Goal: Task Accomplishment & Management: Complete application form

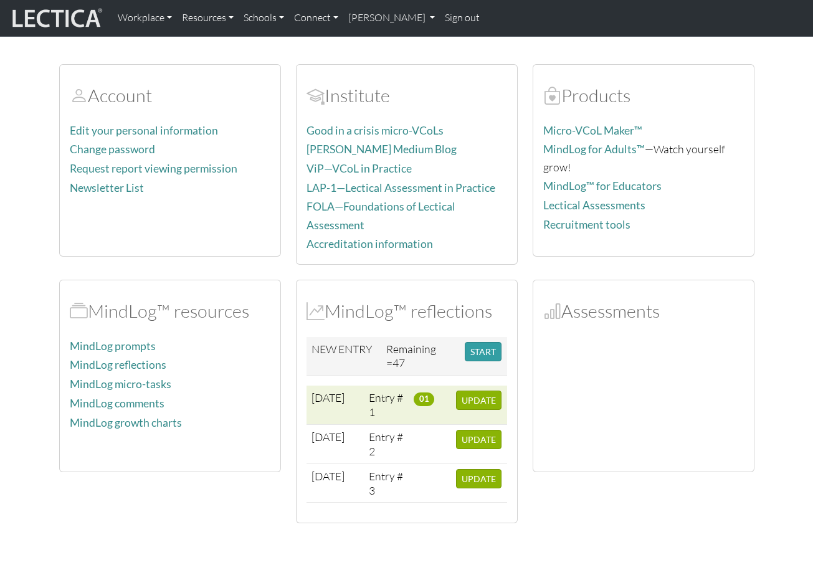
scroll to position [115, 0]
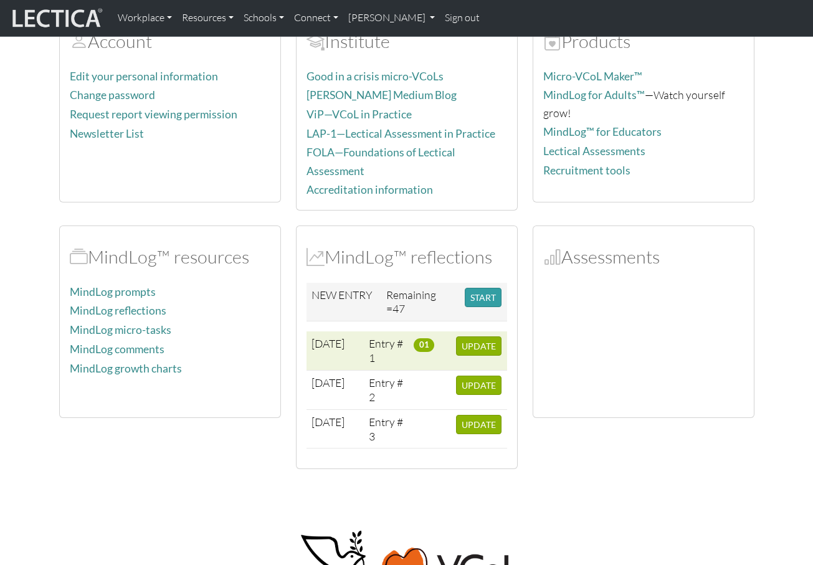
click at [427, 340] on span "01" at bounding box center [424, 345] width 21 height 14
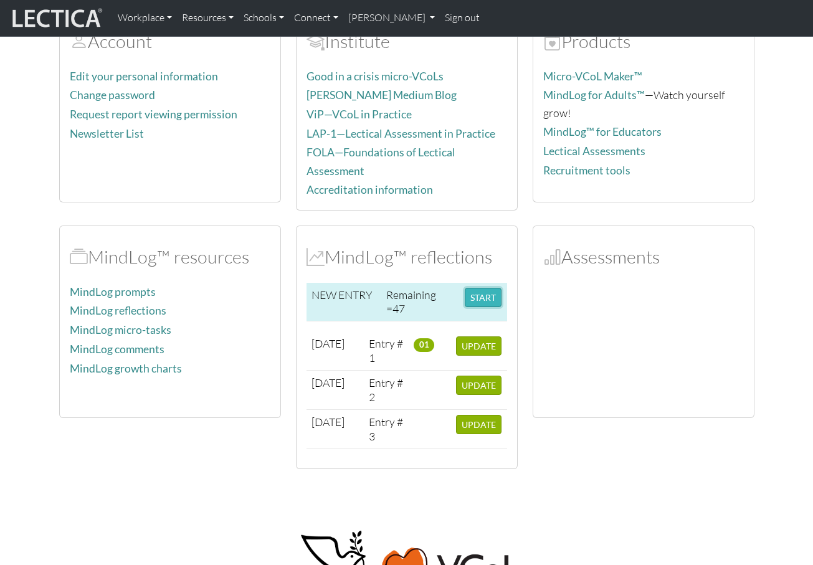
click at [482, 288] on button "START" at bounding box center [483, 297] width 37 height 19
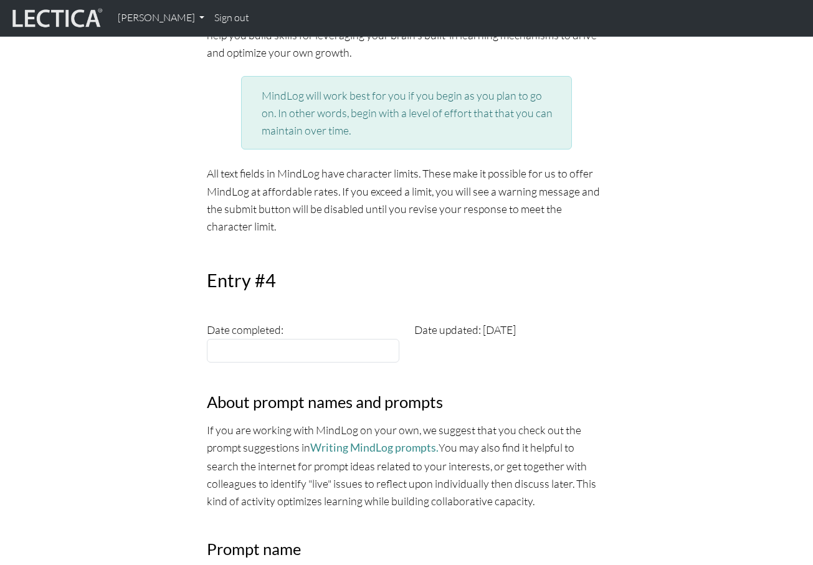
scroll to position [218, 0]
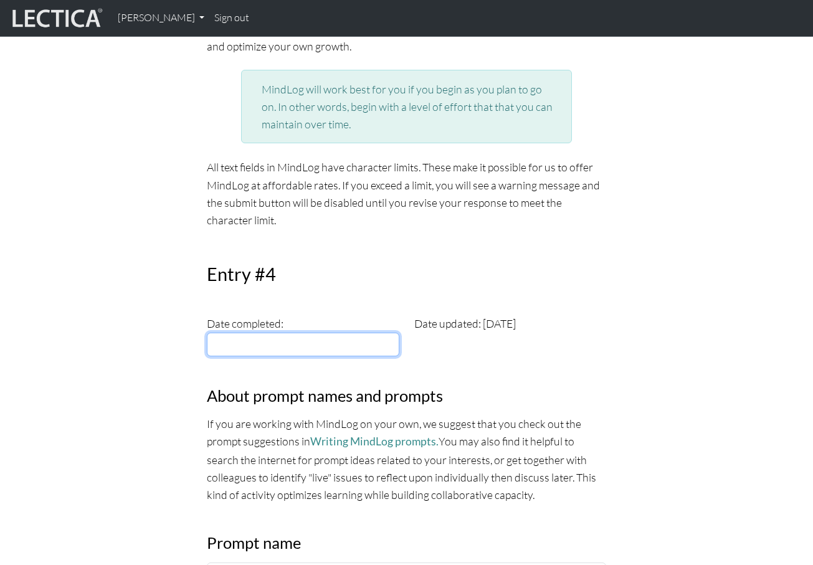
type input "2025-09-05"
click at [308, 341] on input "2025-09-05" at bounding box center [303, 345] width 192 height 24
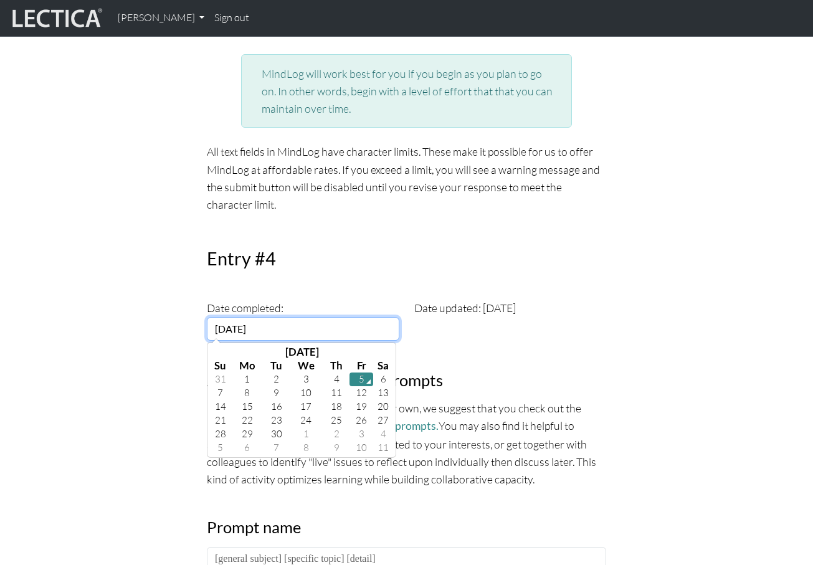
scroll to position [248, 0]
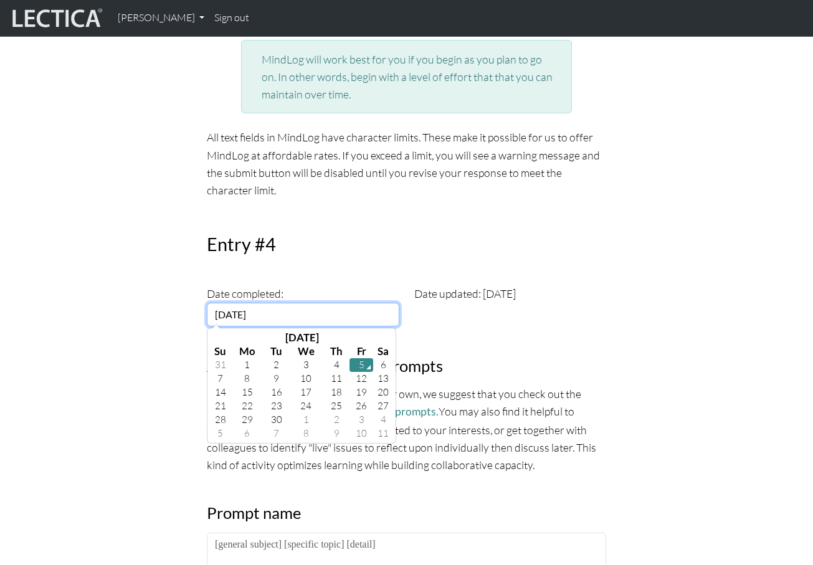
click at [355, 364] on td "5" at bounding box center [361, 365] width 24 height 14
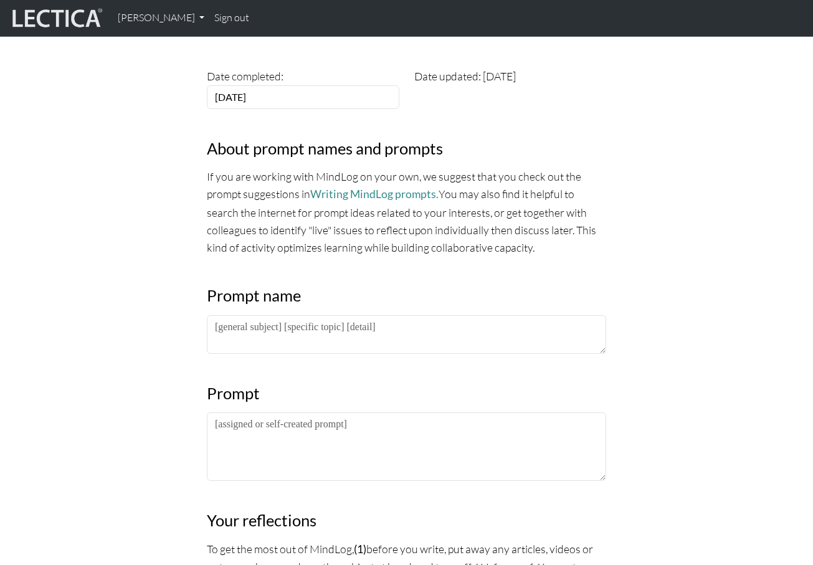
scroll to position [495, 0]
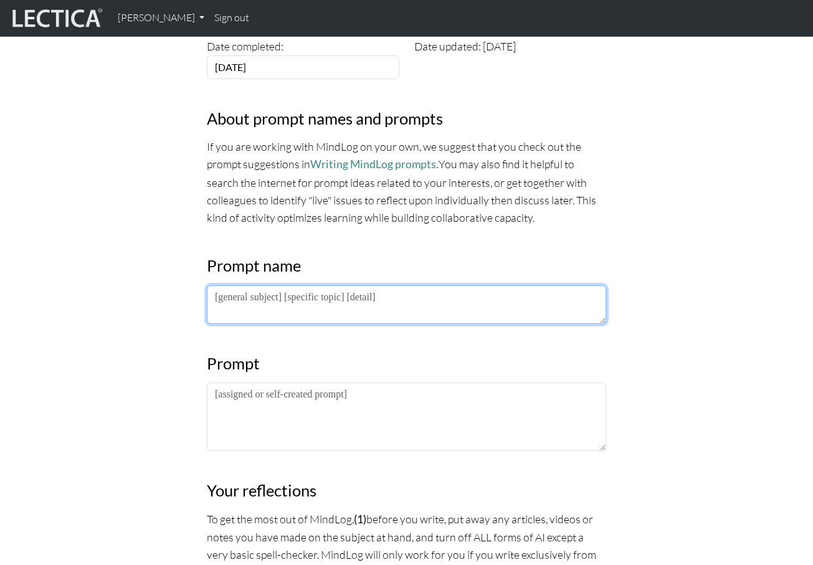
click at [316, 305] on textarea at bounding box center [406, 304] width 399 height 39
type textarea "LDP 2025"
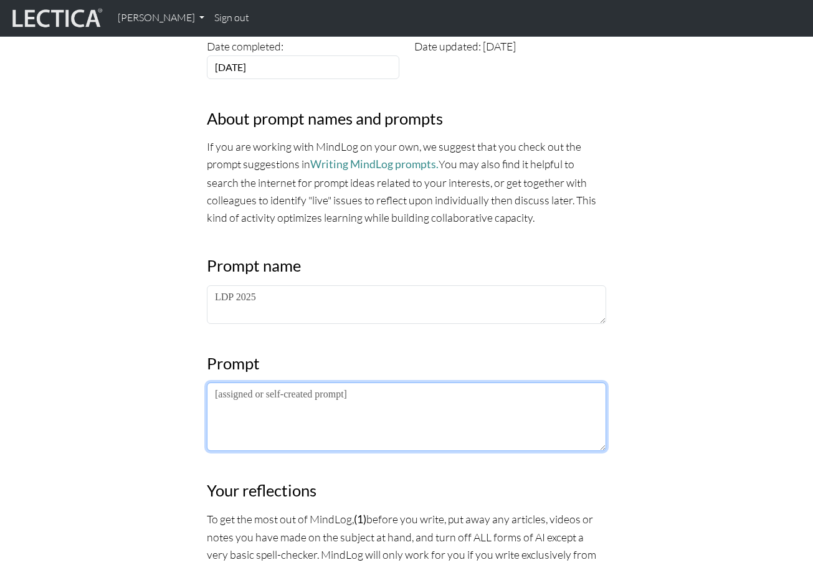
click at [347, 412] on textarea at bounding box center [406, 416] width 399 height 69
paste textarea "the lectures/frameworks/practices is that"
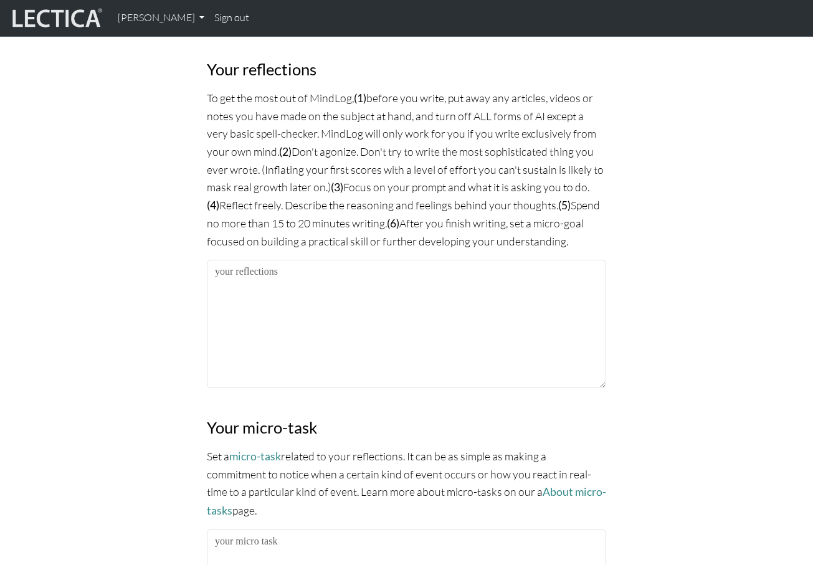
scroll to position [1034, 0]
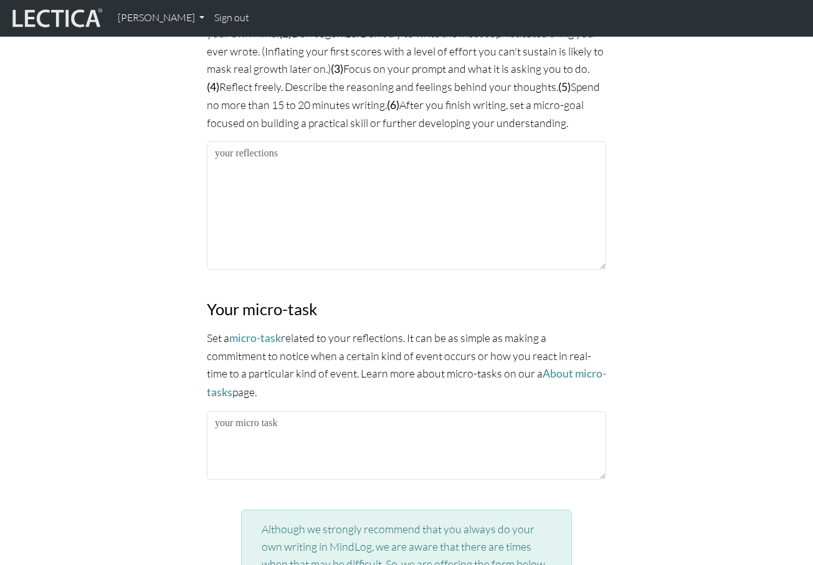
type textarea "What I am noticing about the lectures/frameworks/practices is that What I am no…"
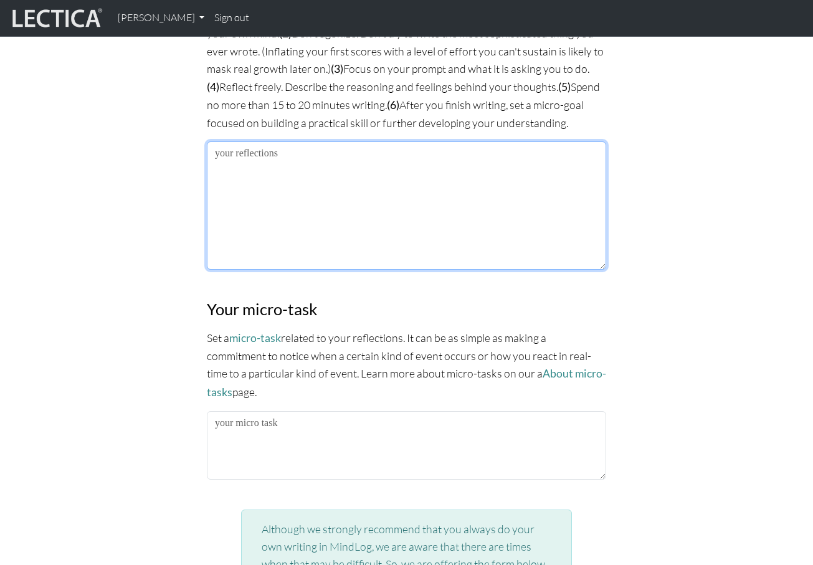
click at [353, 198] on textarea at bounding box center [406, 205] width 399 height 128
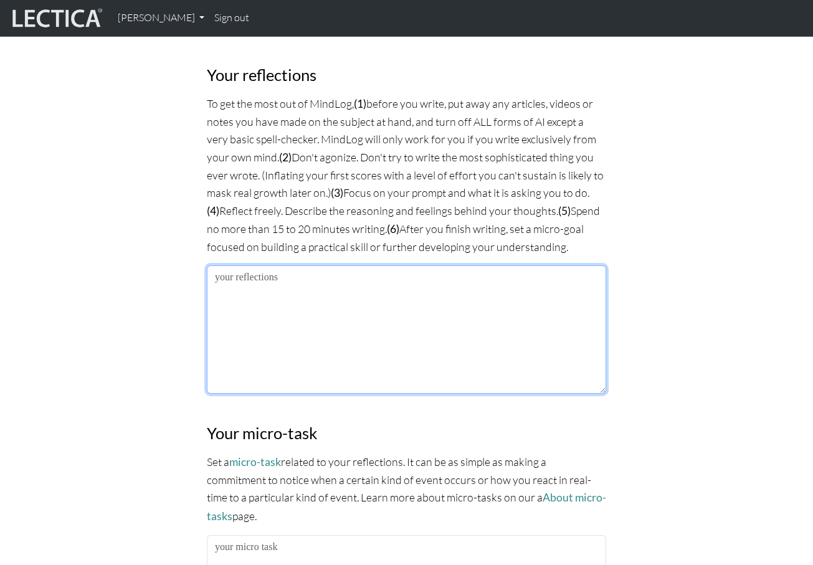
scroll to position [908, 0]
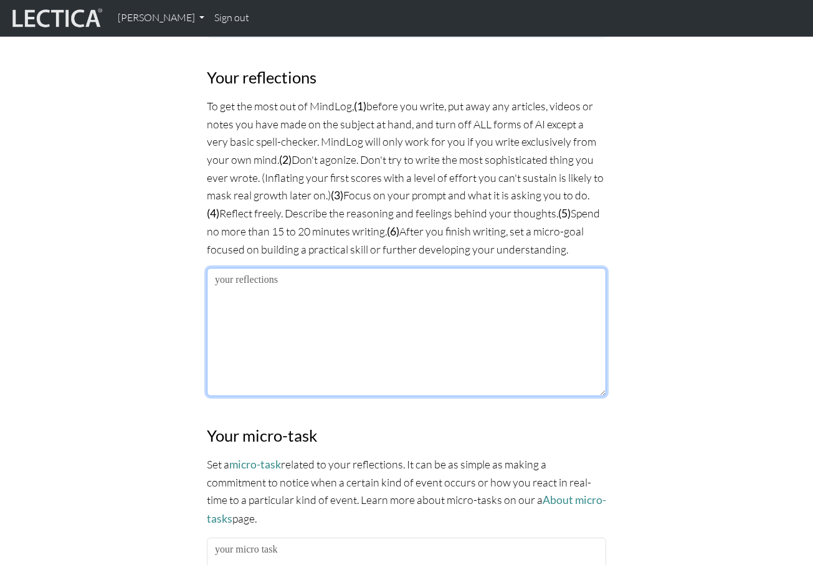
click at [333, 333] on textarea at bounding box center [406, 332] width 399 height 128
paste textarea "What I am noticing about the lectures/frameworks/practices is that the differen…"
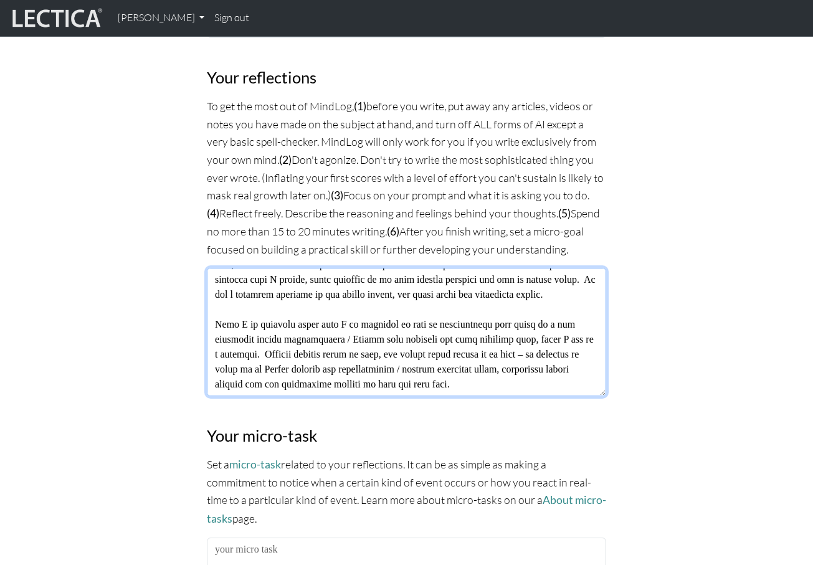
scroll to position [224, 0]
type textarea "What I am noticing about the lectures/frameworks/practices is that the differen…"
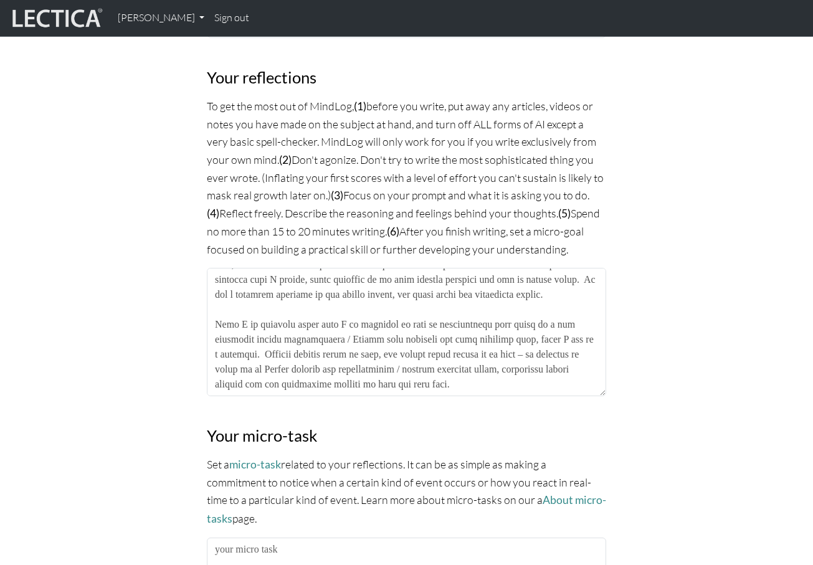
click at [343, 463] on p "Set a micro-task related to your reflections. It can be as simple as making a c…" at bounding box center [406, 491] width 399 height 72
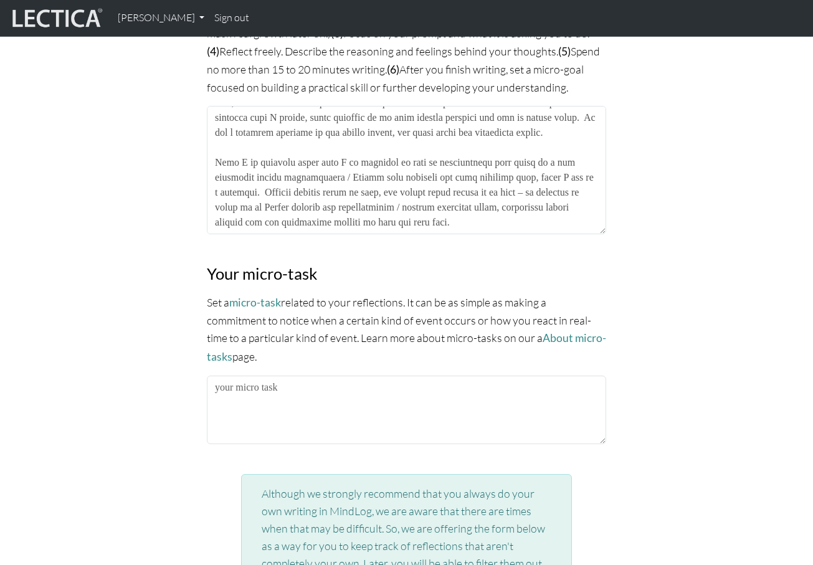
scroll to position [1129, 0]
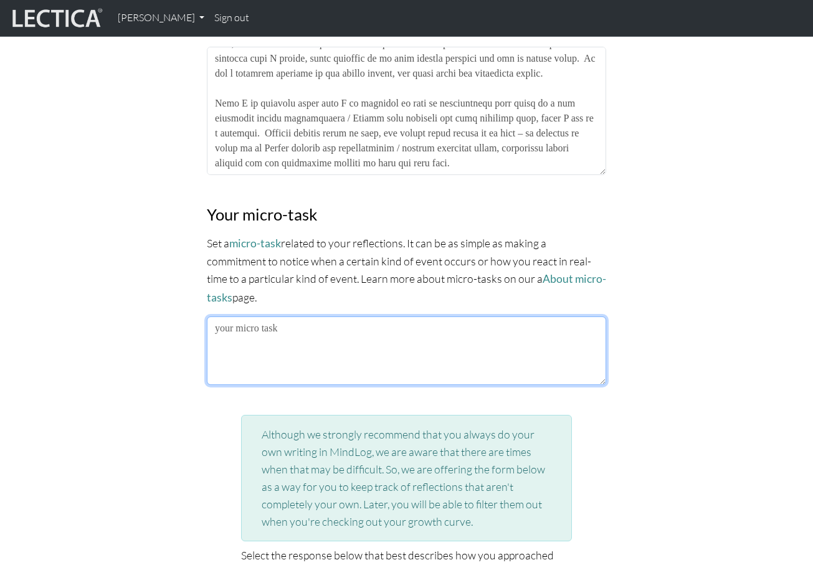
click at [308, 335] on textarea at bounding box center [406, 350] width 399 height 69
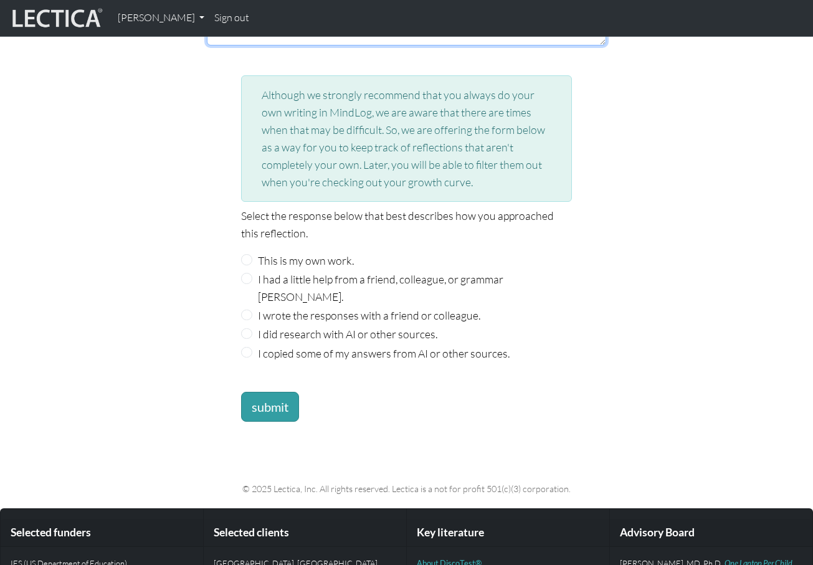
scroll to position [1476, 0]
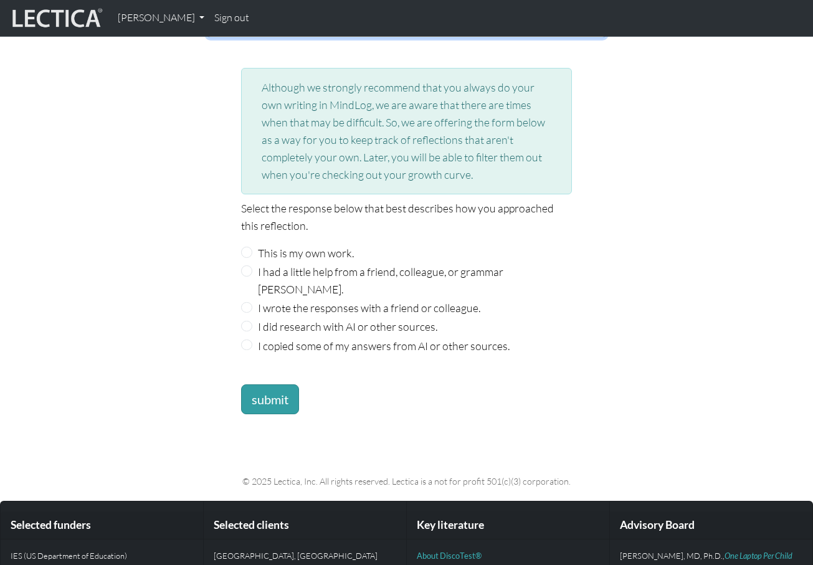
type textarea "I aim to recognize 5 times that someone shifts tone next week."
click at [295, 246] on label "This is my own work." at bounding box center [306, 252] width 96 height 17
click at [252, 247] on input "This is my own work." at bounding box center [246, 252] width 11 height 11
radio input "true"
click at [273, 384] on button "submit" at bounding box center [270, 399] width 58 height 30
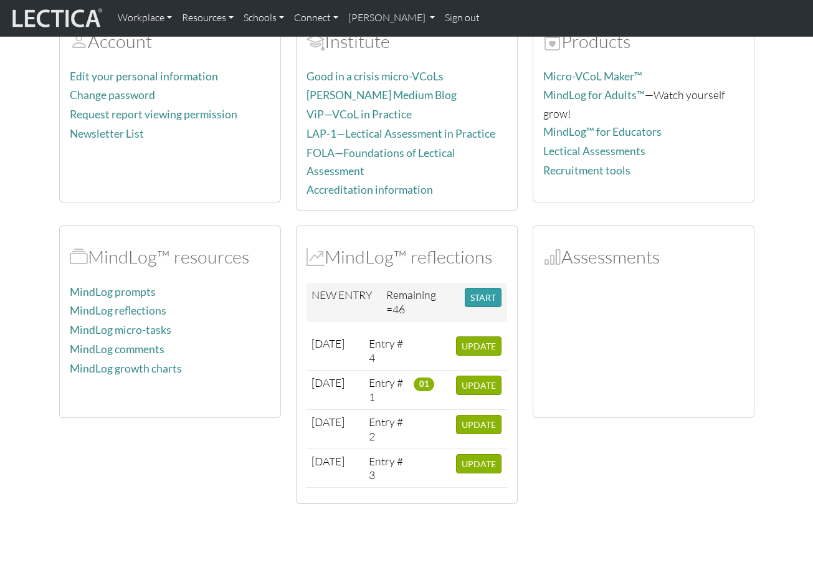
scroll to position [202, 0]
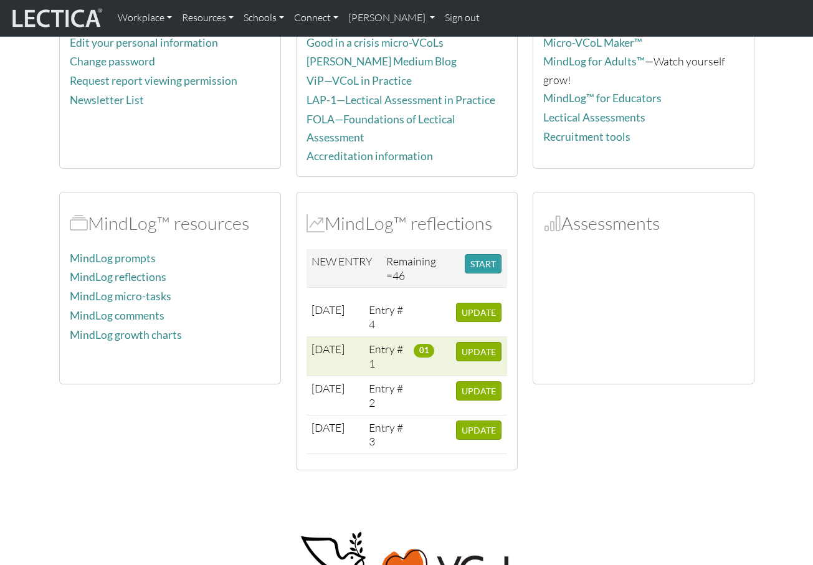
click at [422, 345] on span "01" at bounding box center [424, 351] width 21 height 14
click at [430, 346] on span "01" at bounding box center [424, 351] width 21 height 14
click at [426, 345] on span "01" at bounding box center [424, 351] width 21 height 14
click at [395, 342] on td "Entry # 1" at bounding box center [386, 356] width 45 height 39
click at [376, 345] on td "Entry # 1" at bounding box center [386, 356] width 45 height 39
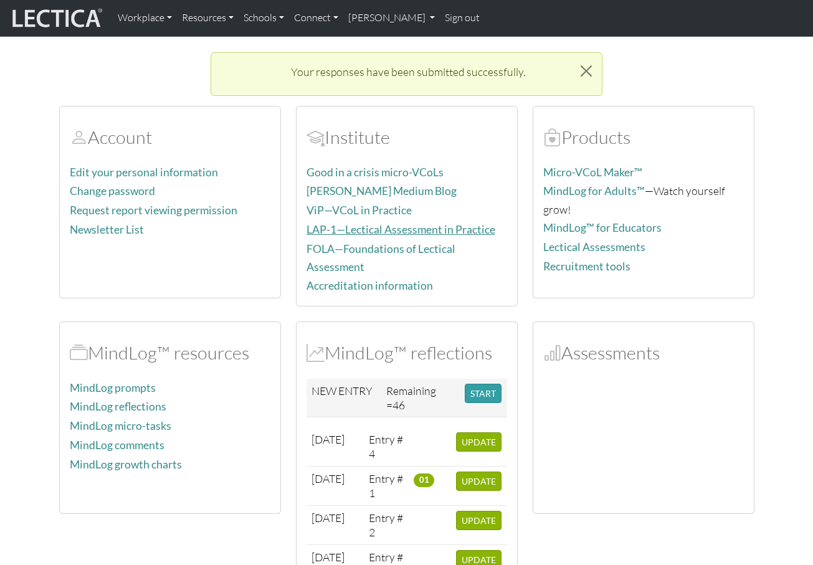
scroll to position [73, 0]
